Goal: Transaction & Acquisition: Obtain resource

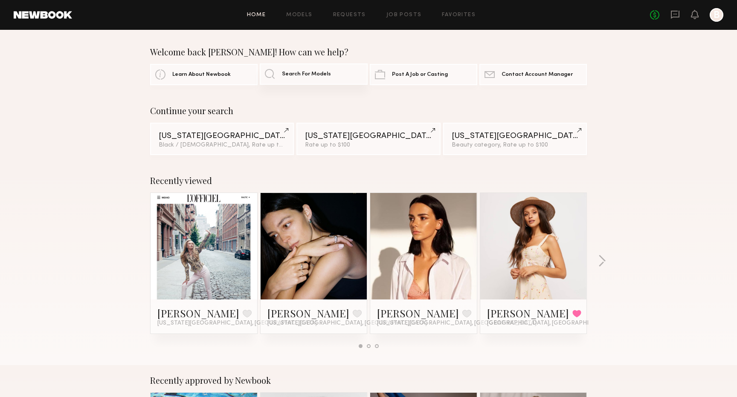
click at [301, 80] on link "Search For Models" at bounding box center [313, 74] width 107 height 21
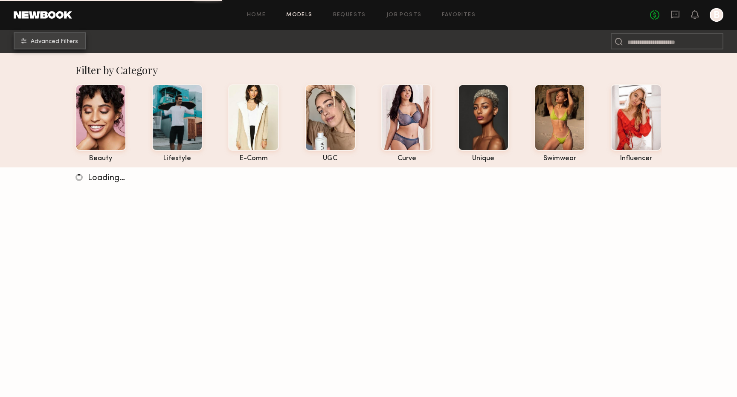
click at [67, 42] on span "Advanced Filters" at bounding box center [54, 42] width 47 height 6
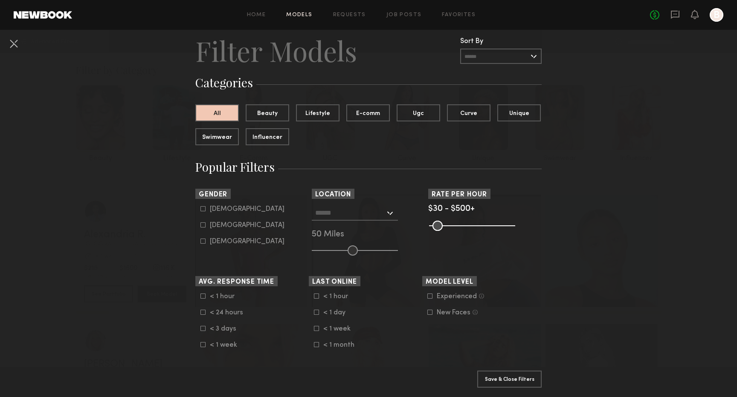
scroll to position [29, 0]
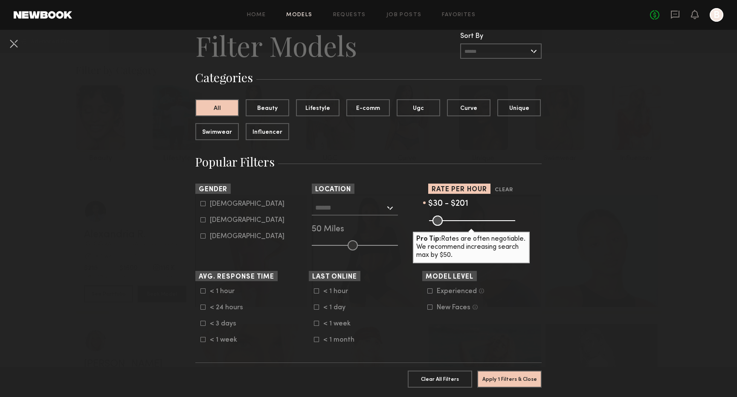
drag, startPoint x: 513, startPoint y: 220, endPoint x: 461, endPoint y: 224, distance: 52.1
type input "***"
click at [461, 224] on input "range" at bounding box center [472, 221] width 86 height 10
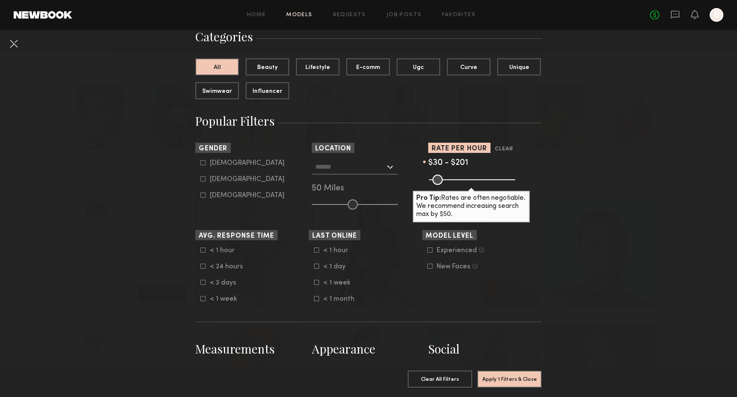
scroll to position [72, 0]
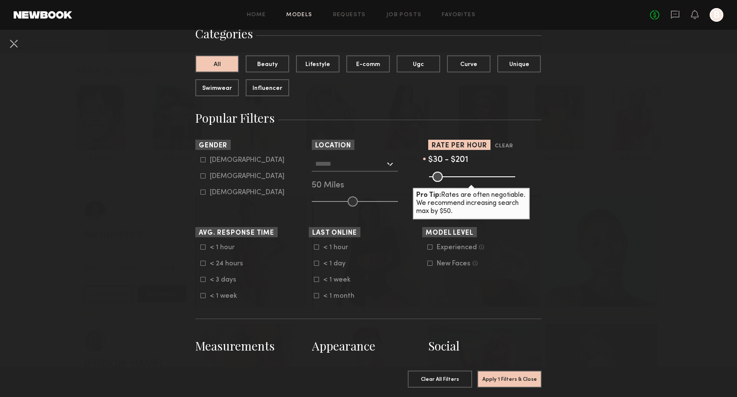
click at [225, 177] on div "[DEMOGRAPHIC_DATA]" at bounding box center [247, 176] width 75 height 5
type input "**"
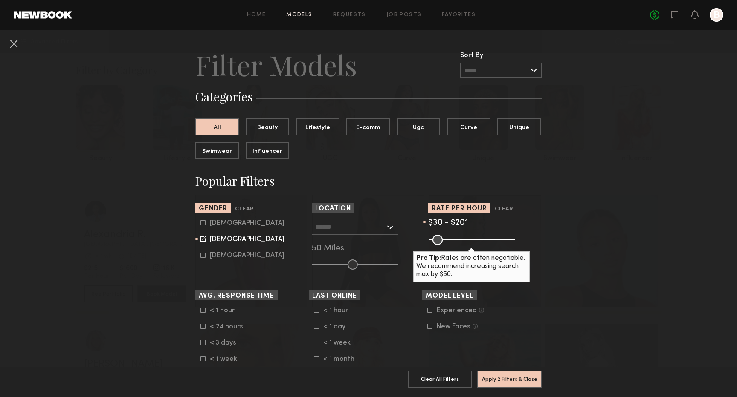
scroll to position [0, 0]
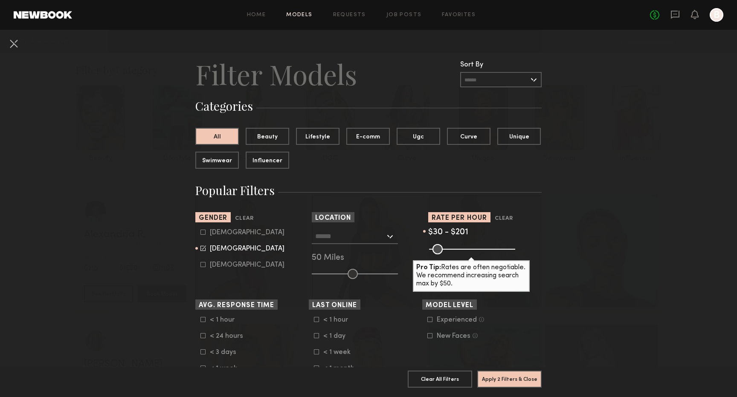
click at [349, 235] on input "text" at bounding box center [350, 236] width 70 height 14
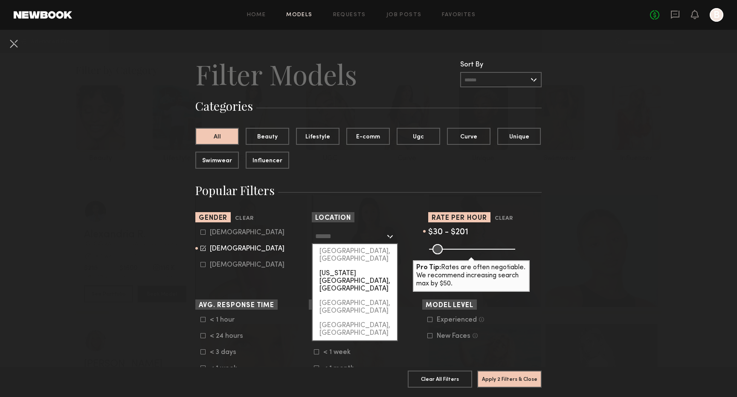
click at [350, 266] on div "[US_STATE][GEOGRAPHIC_DATA], [GEOGRAPHIC_DATA]" at bounding box center [354, 281] width 84 height 30
type input "**********"
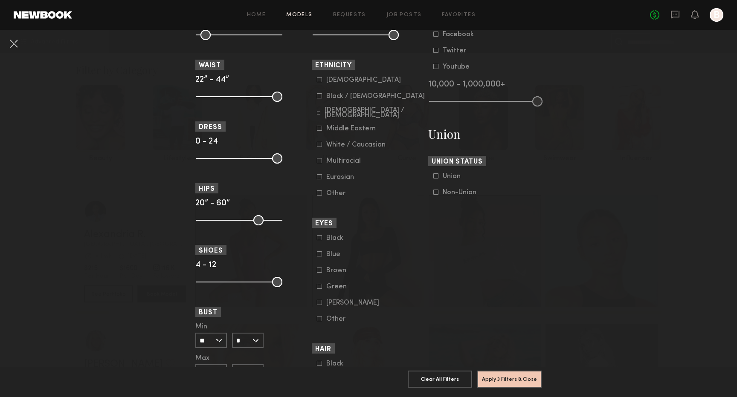
scroll to position [412, 0]
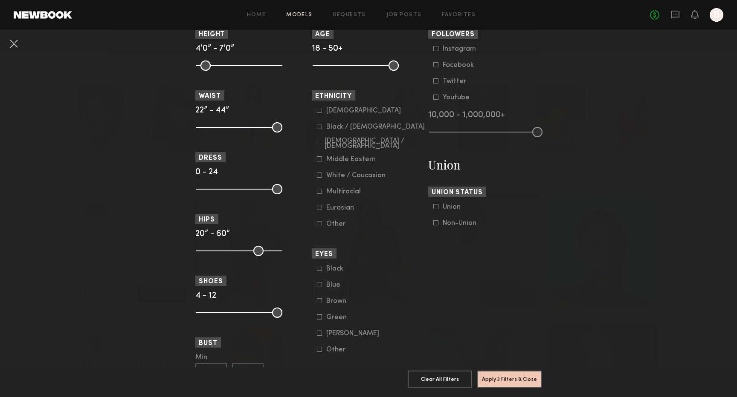
click at [351, 177] on div "White / Caucasian" at bounding box center [355, 175] width 59 height 5
click at [495, 374] on button "Apply 4 Filters & Close" at bounding box center [509, 378] width 64 height 17
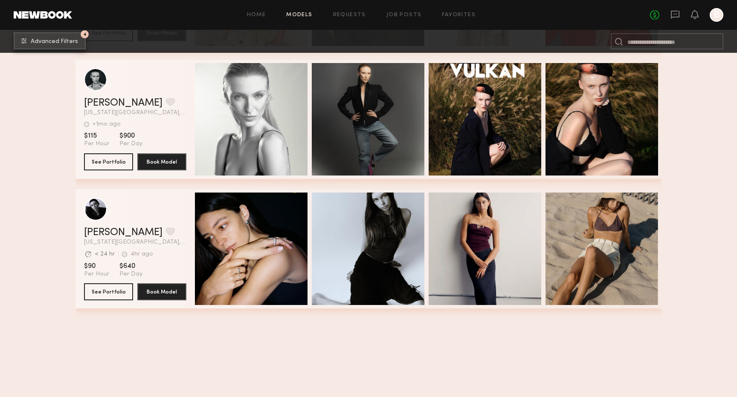
scroll to position [1614, 0]
